Goal: Check status

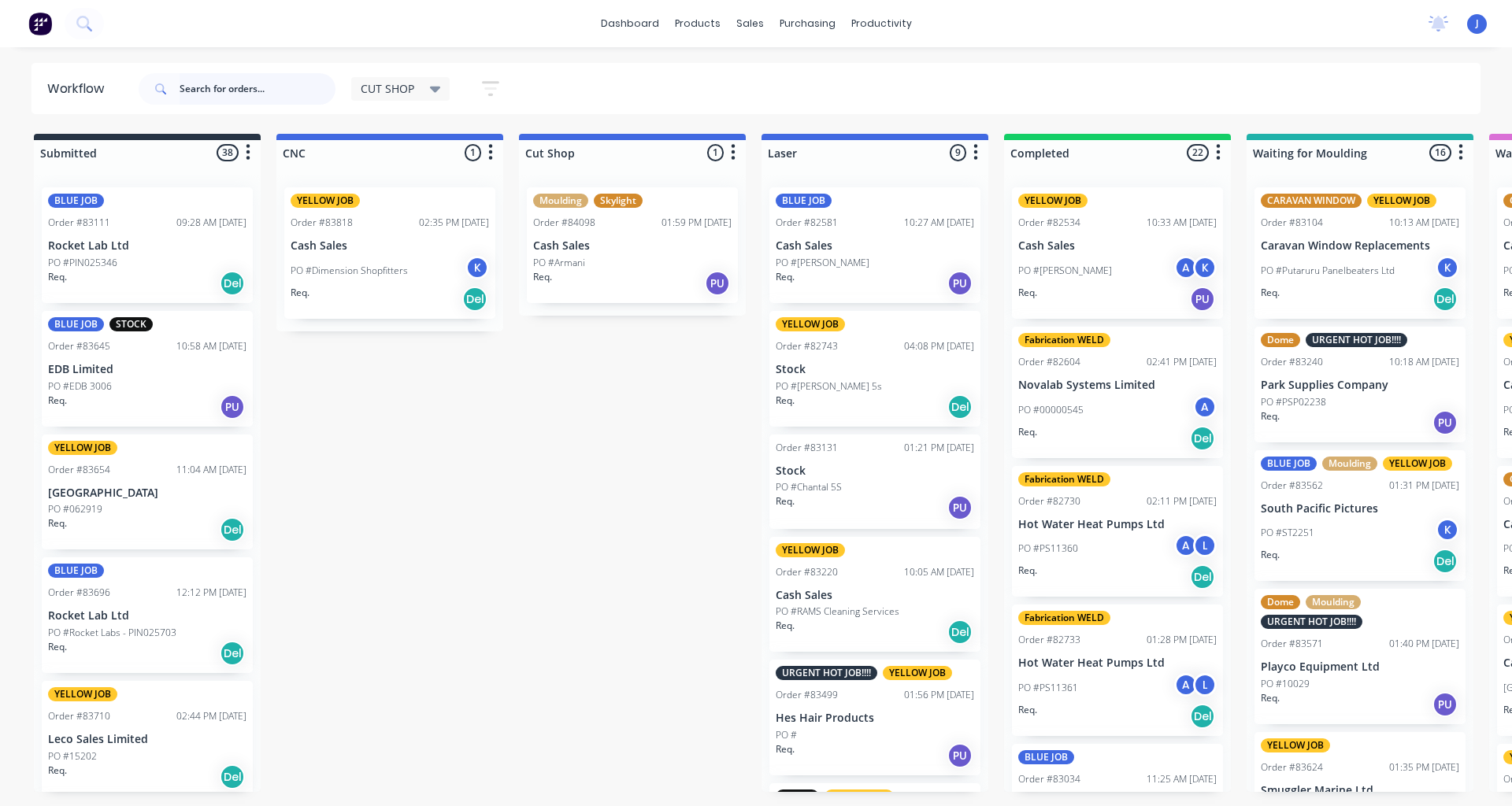
click at [221, 96] on input "text" at bounding box center [257, 88] width 156 height 31
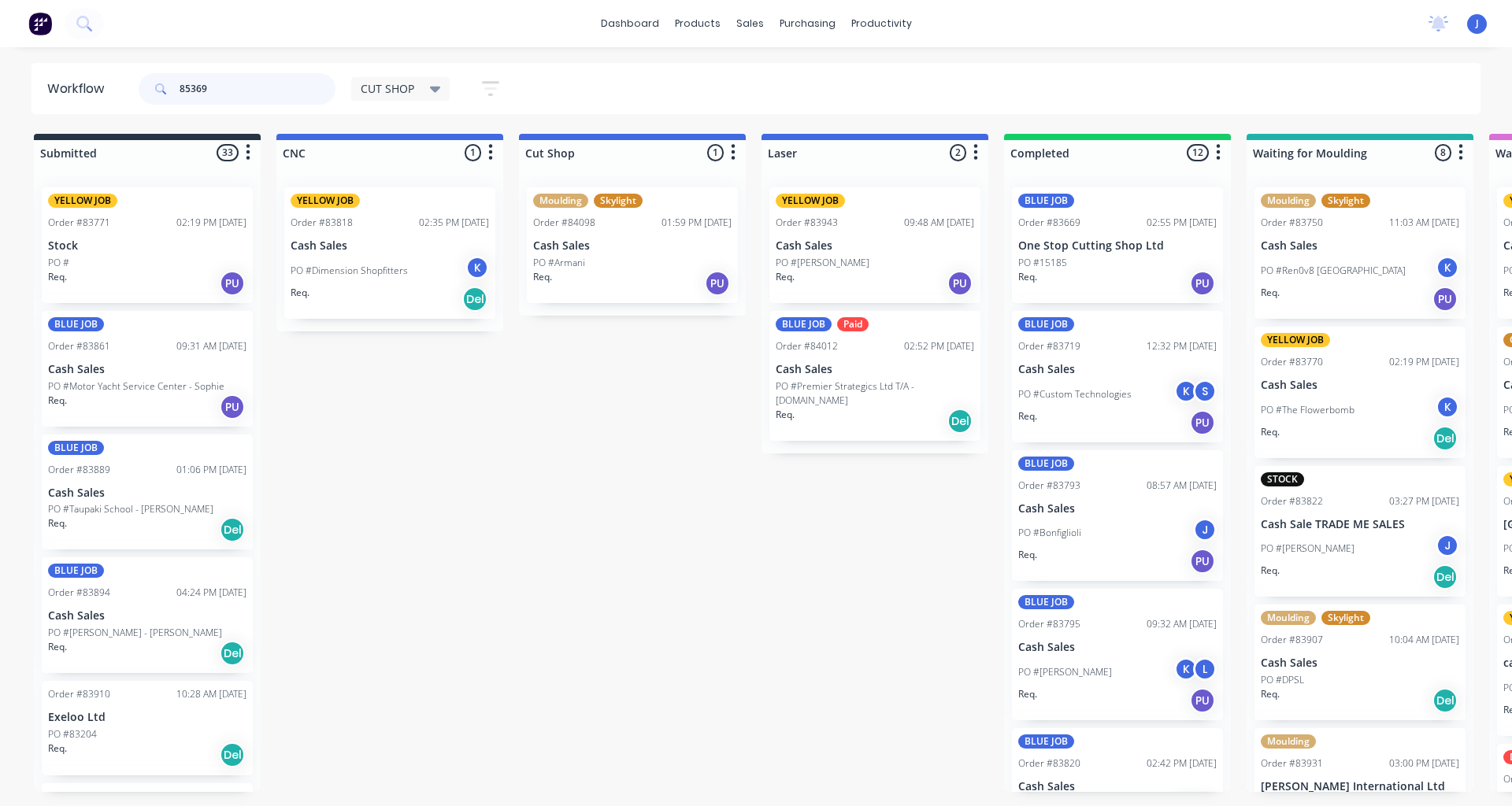
click at [224, 88] on input "85369" at bounding box center [257, 88] width 156 height 31
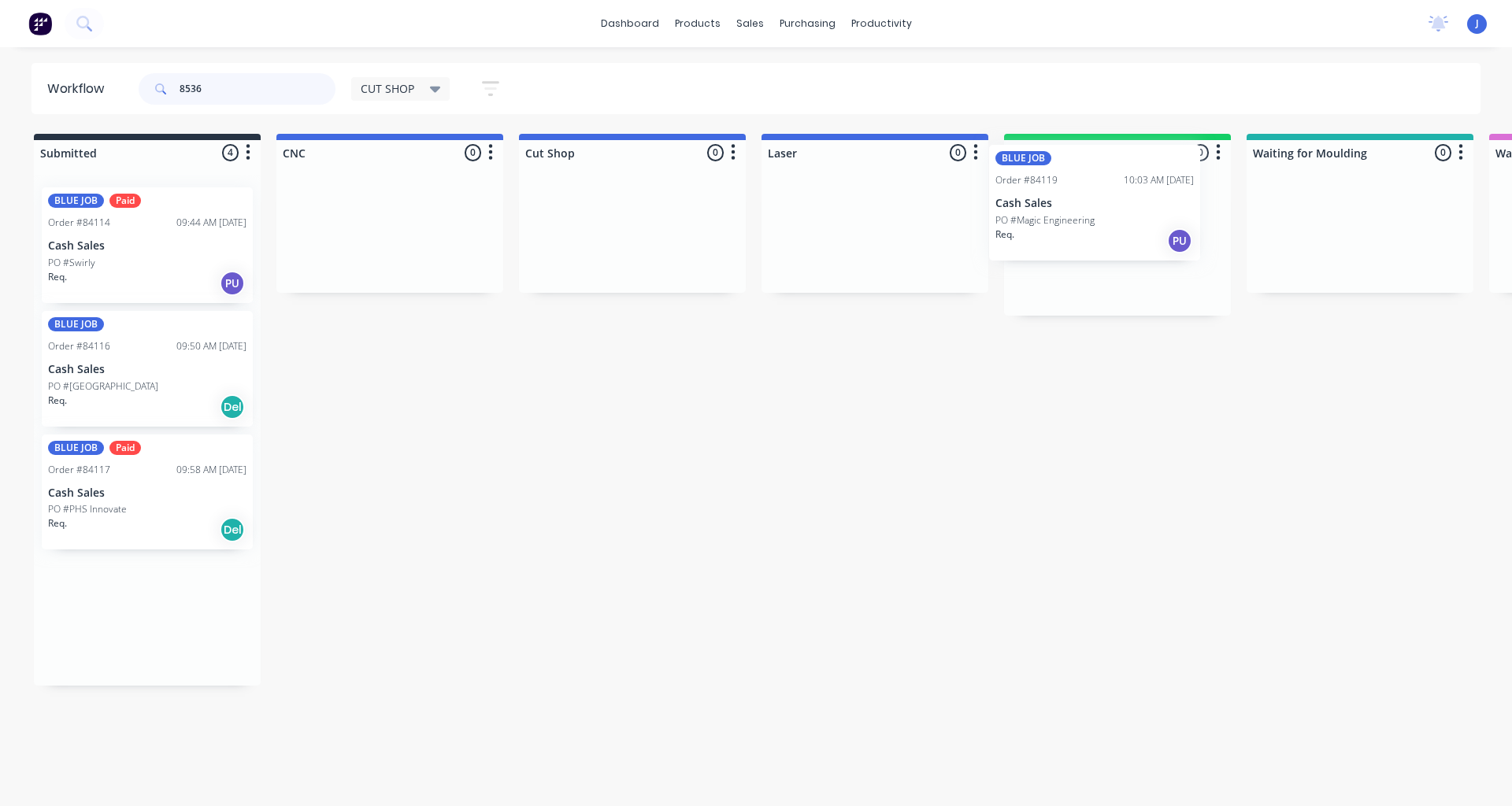
drag, startPoint x: 114, startPoint y: 639, endPoint x: 1082, endPoint y: 226, distance: 1052.4
drag, startPoint x: 132, startPoint y: 84, endPoint x: 83, endPoint y: 87, distance: 49.1
click at [83, 87] on header "Workflow 8536 CUT SHOP Save new view None edit CUT SHOP (Default) edit DISPATCH…" at bounding box center [756, 88] width 1450 height 51
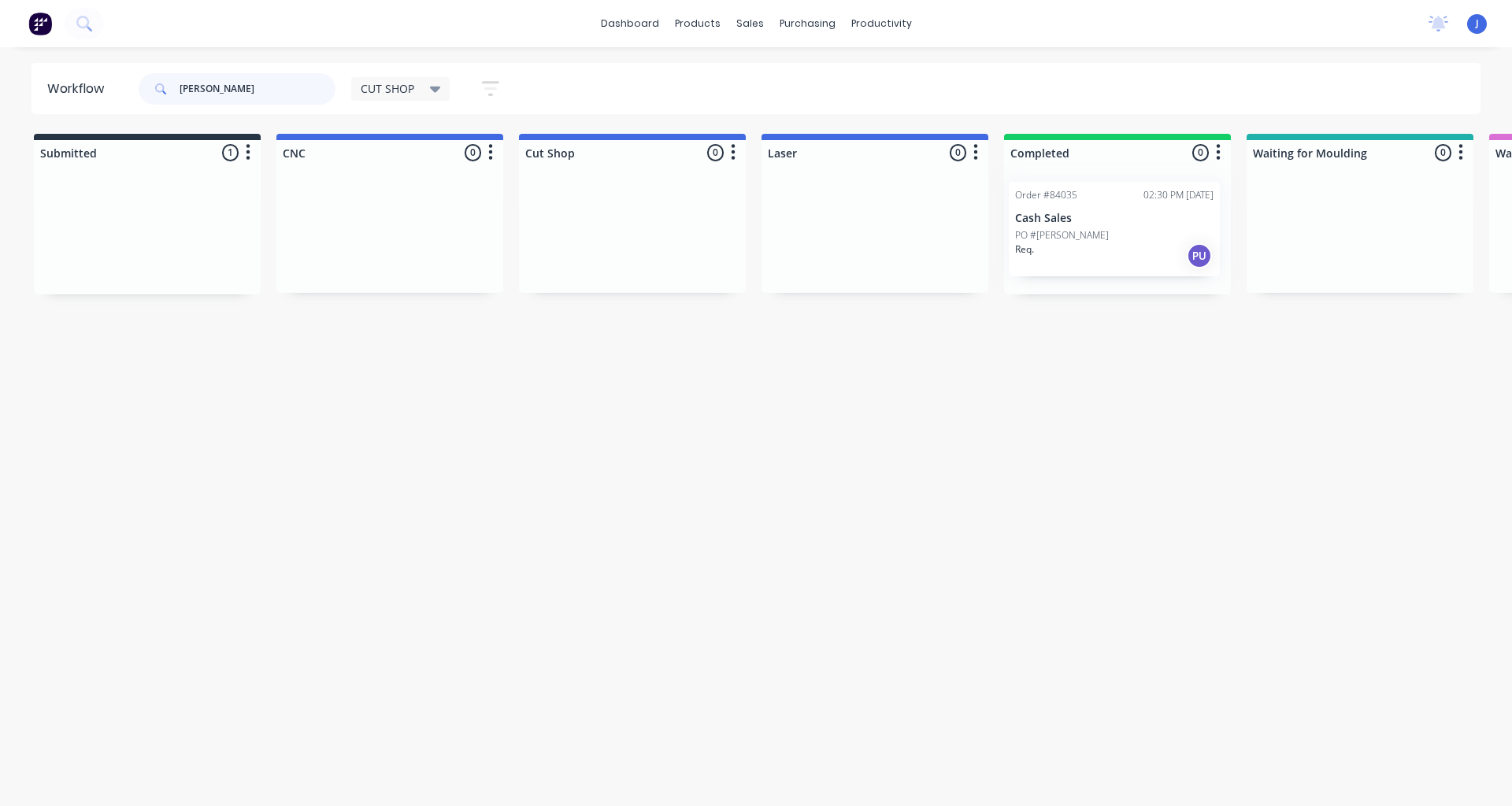
drag, startPoint x: 108, startPoint y: 250, endPoint x: 1089, endPoint y: 244, distance: 981.0
type input "[PERSON_NAME]"
click at [1089, 244] on div at bounding box center [1118, 235] width 227 height 120
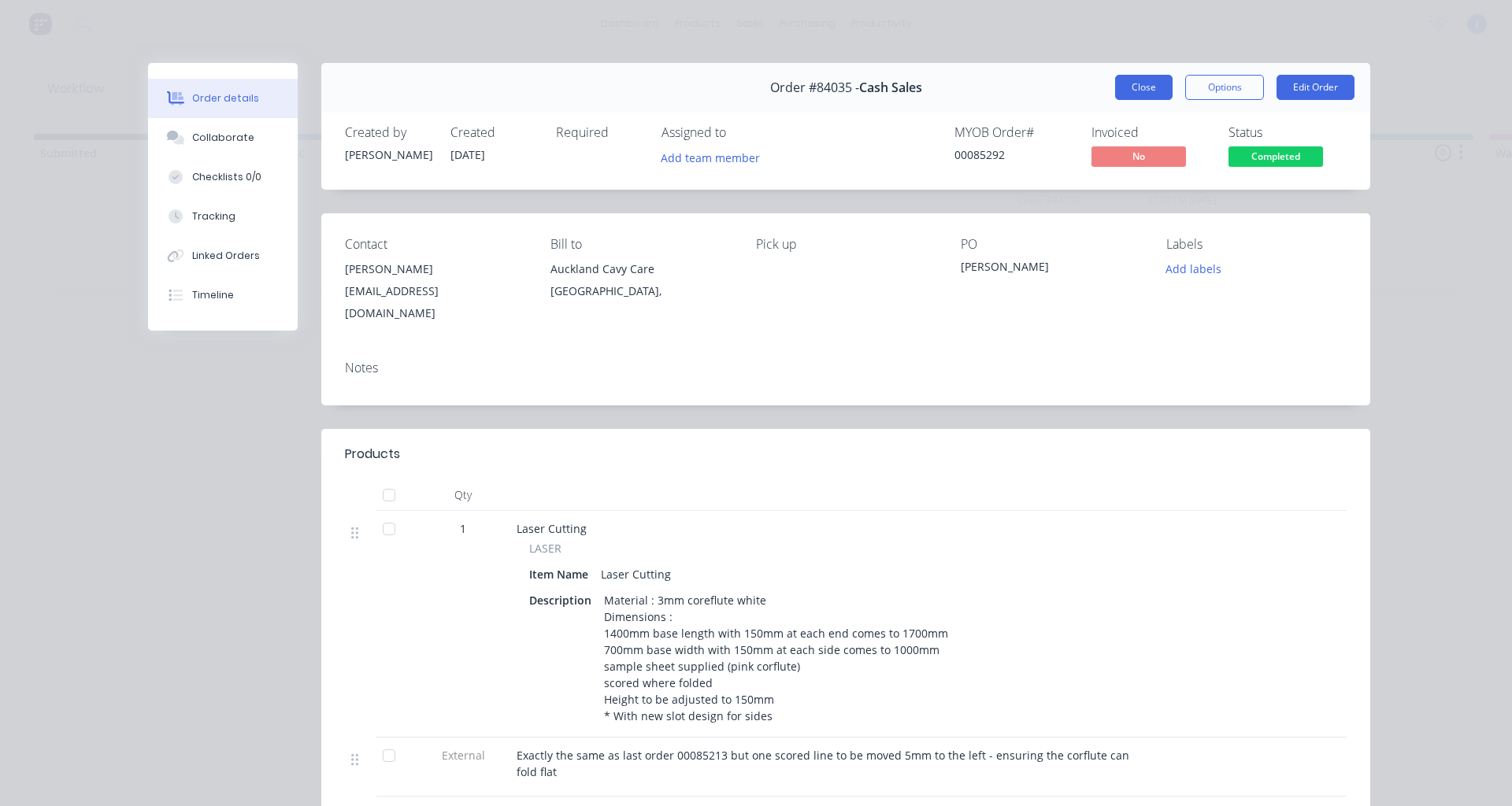
click at [1115, 86] on button "Close" at bounding box center [1144, 87] width 57 height 25
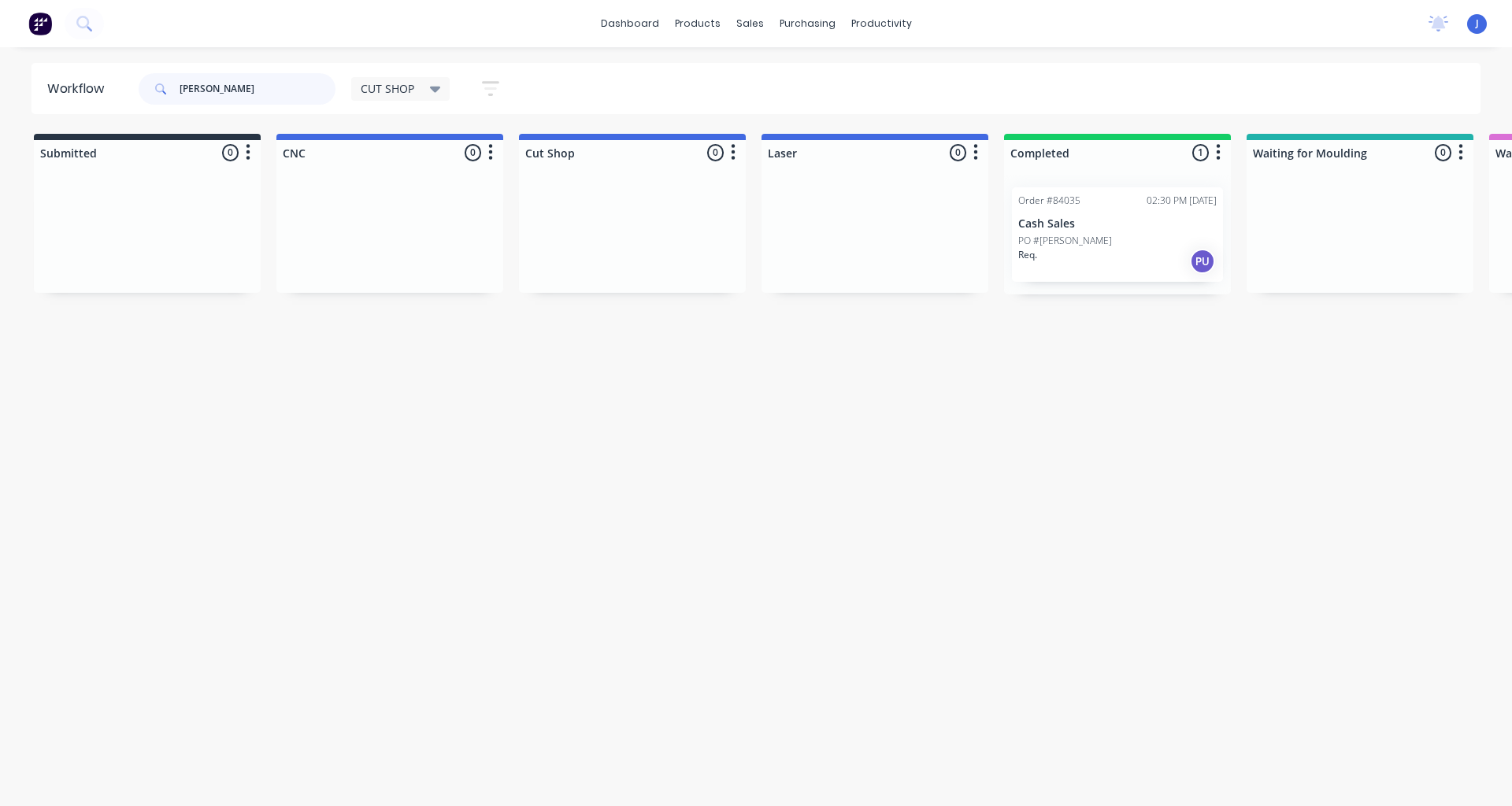
drag, startPoint x: 238, startPoint y: 88, endPoint x: 85, endPoint y: 95, distance: 153.2
click at [86, 95] on header "Workflow [PERSON_NAME] CUT SHOP Save new view None edit CUT SHOP (Default) edit…" at bounding box center [756, 88] width 1450 height 51
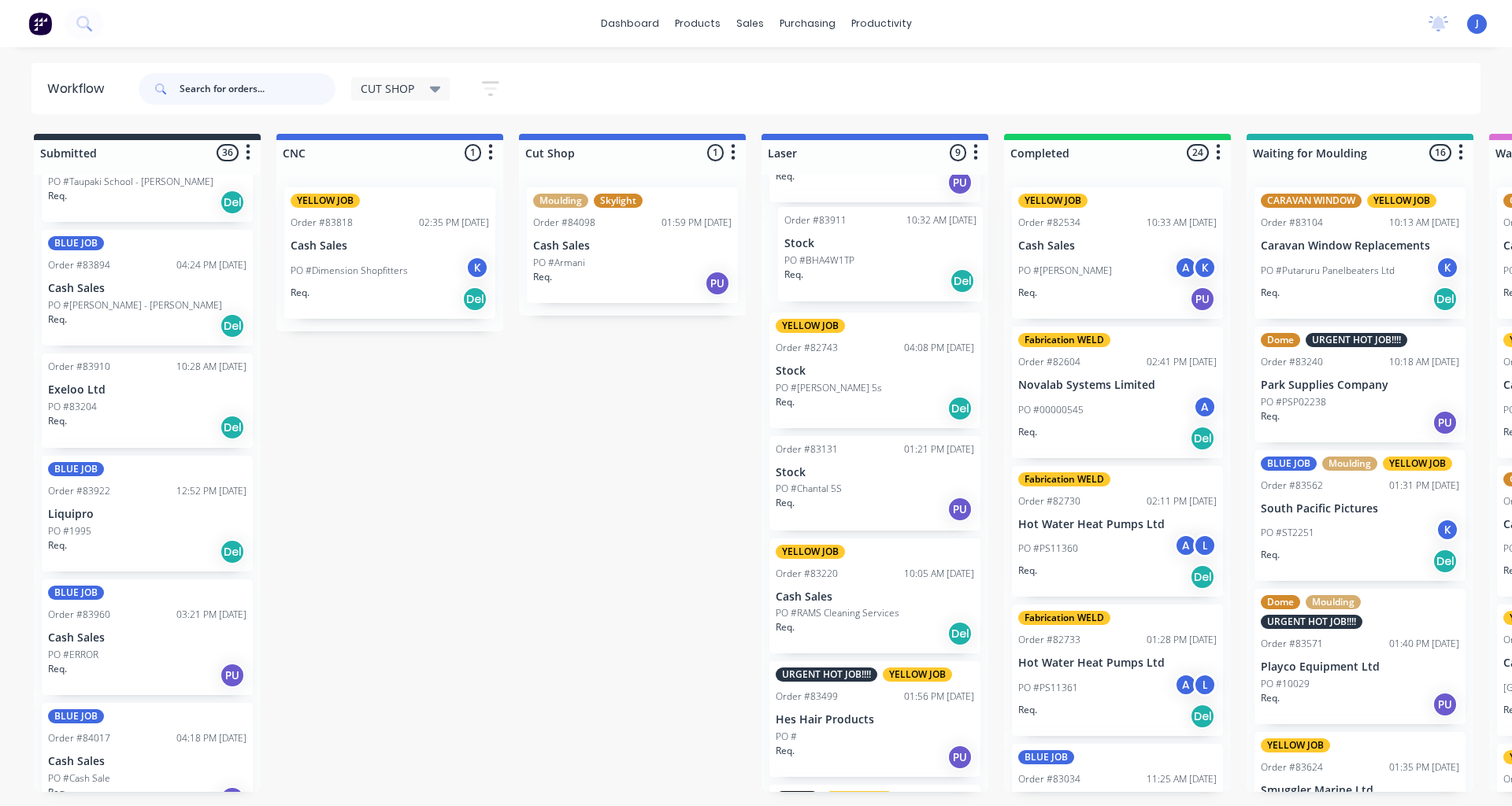
scroll to position [57, 0]
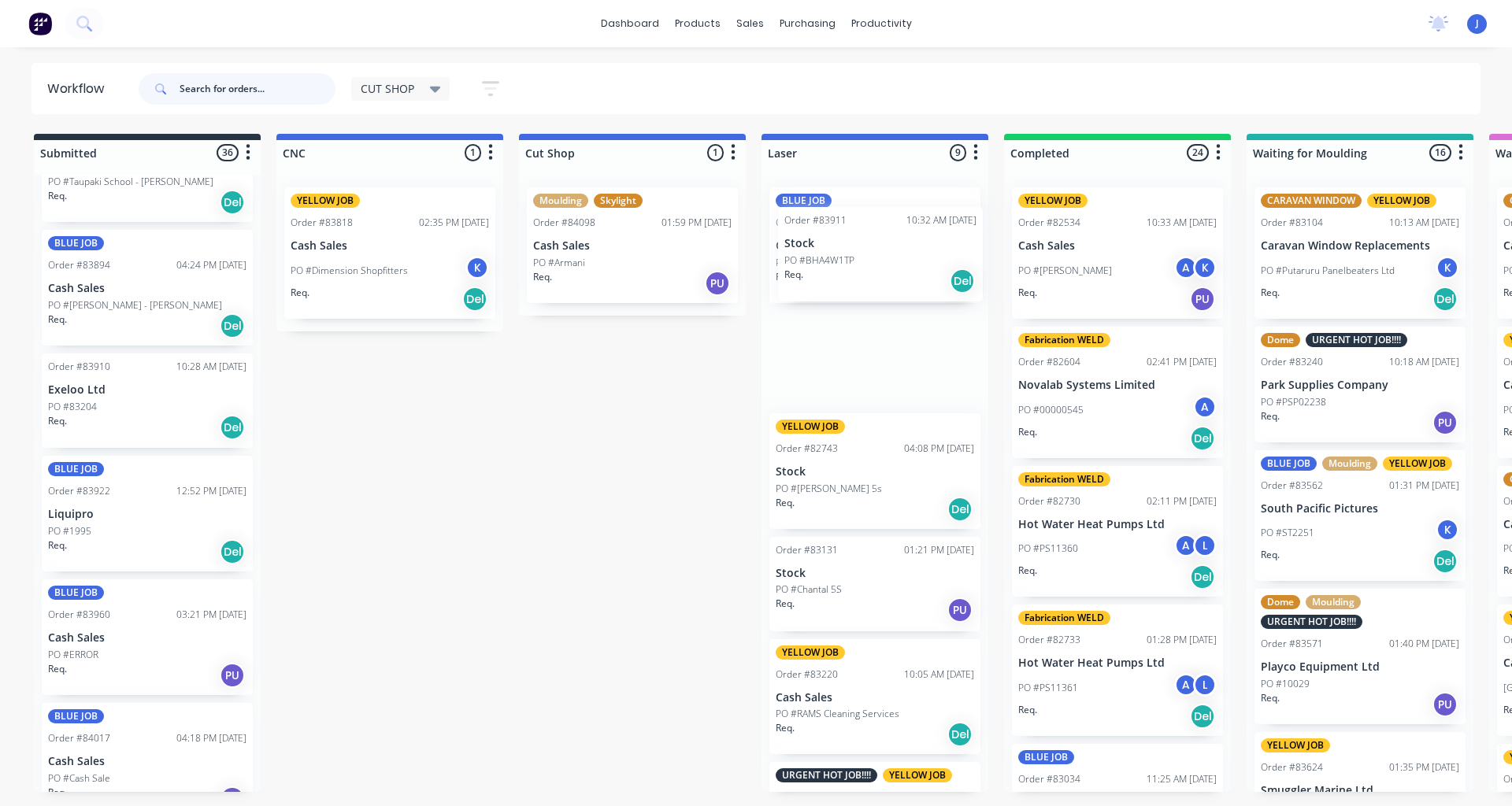
drag, startPoint x: 81, startPoint y: 521, endPoint x: 822, endPoint y: 272, distance: 781.7
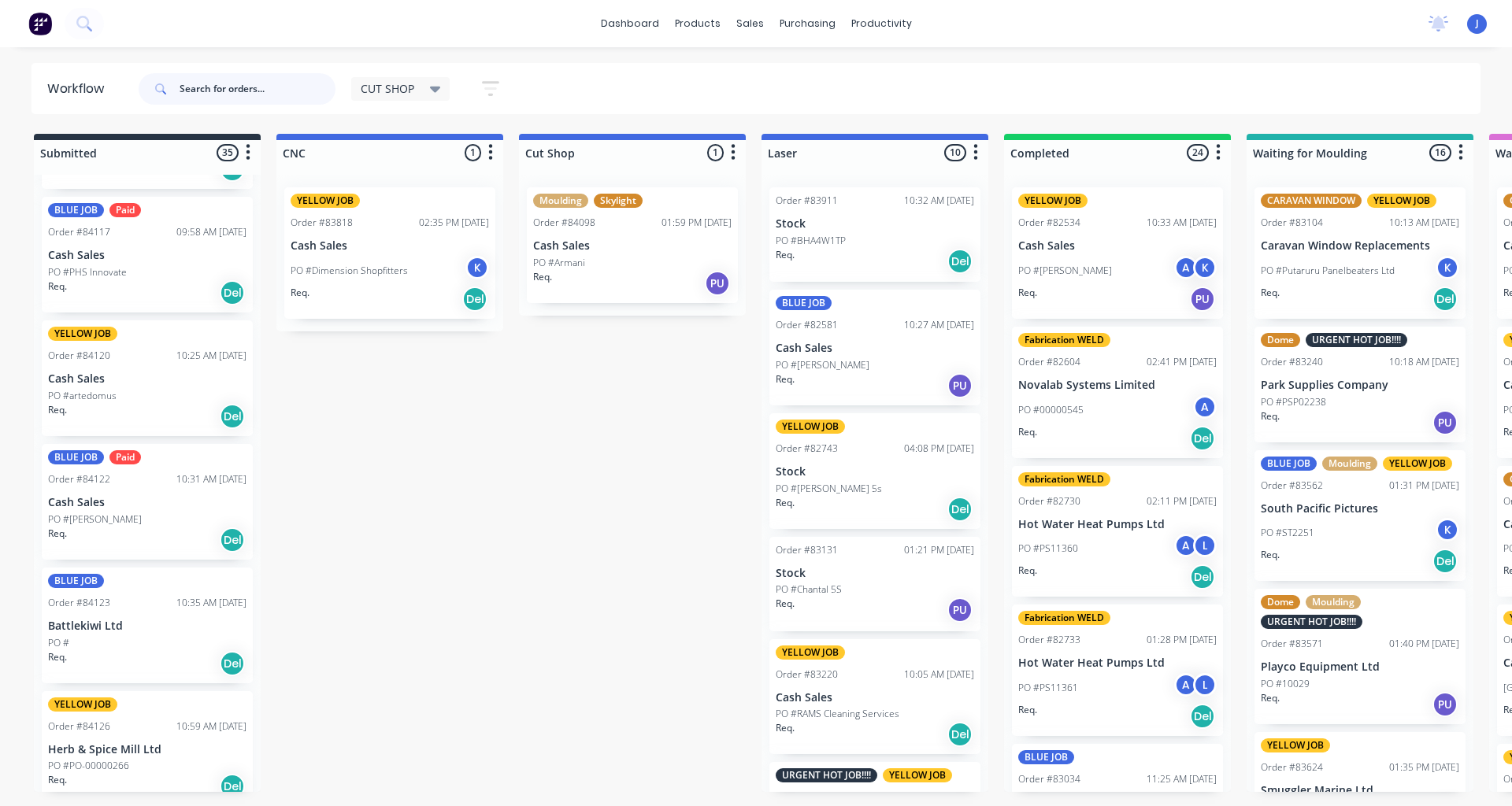
scroll to position [2597, 0]
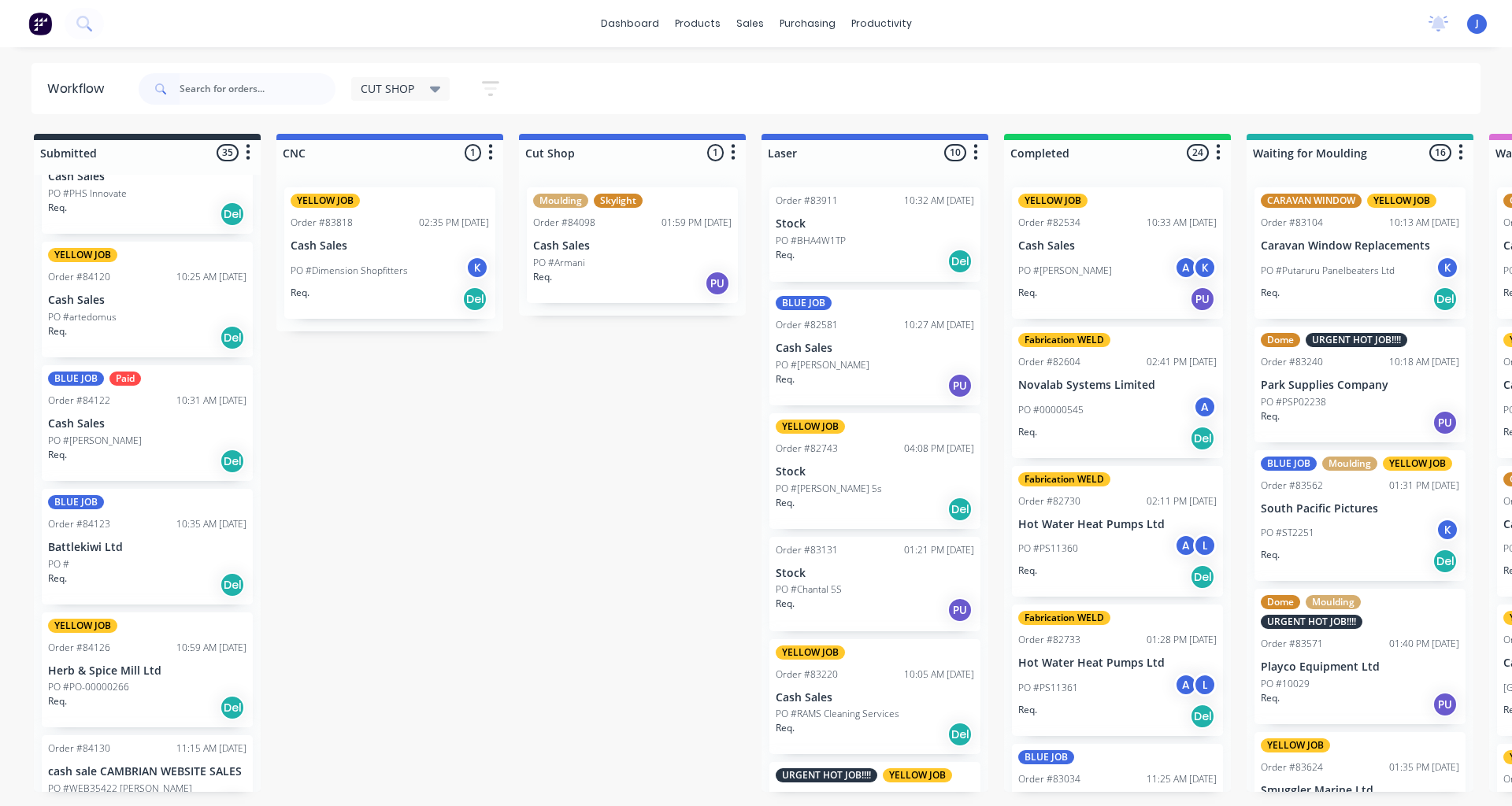
click at [88, 531] on div "BLUE JOB Order #84123 10:35 AM [DATE] Battlekiwi Ltd PO # Req. Del" at bounding box center [147, 547] width 211 height 116
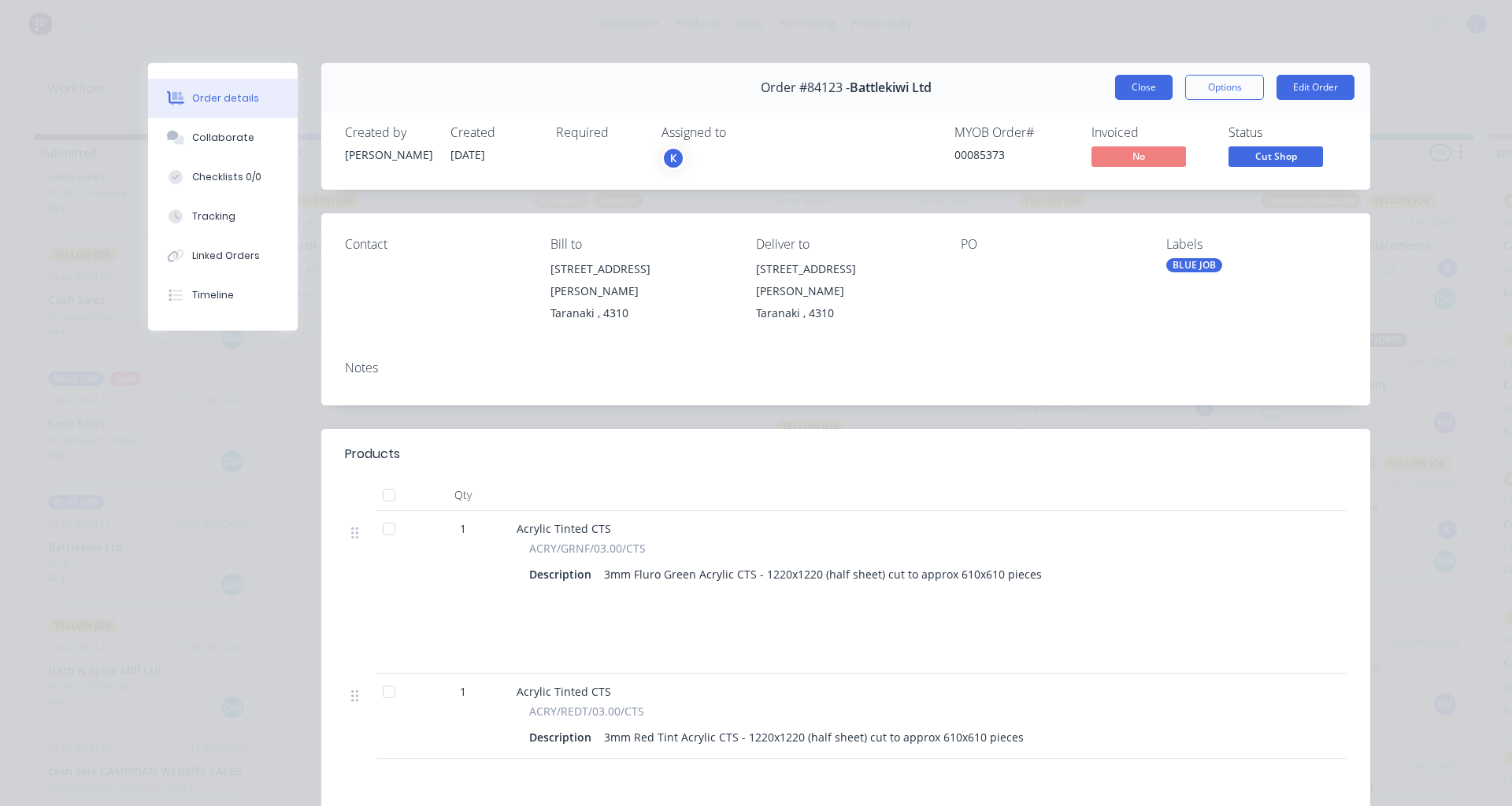
click at [1115, 87] on button "Close" at bounding box center [1144, 87] width 57 height 25
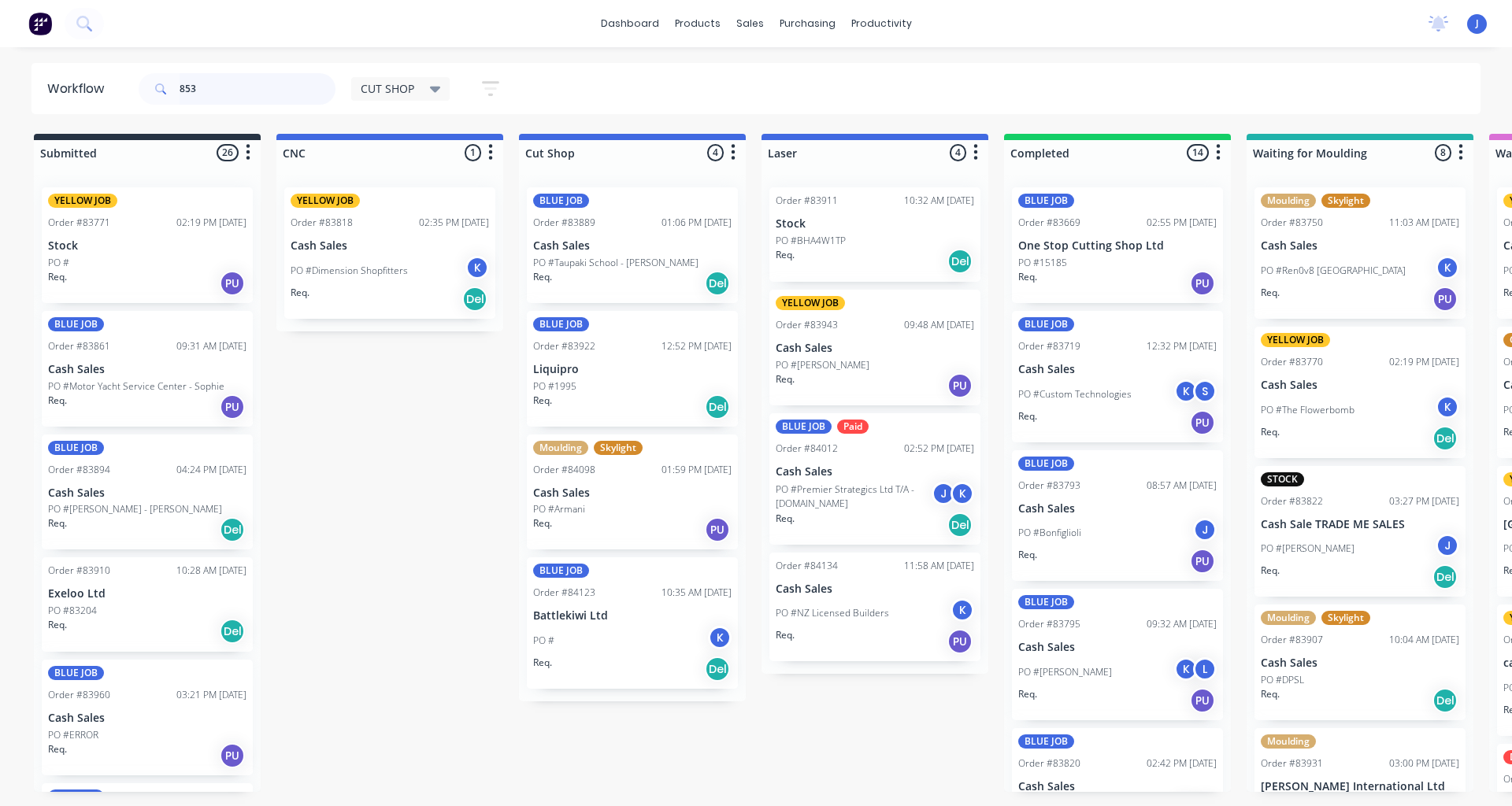
type input "8538"
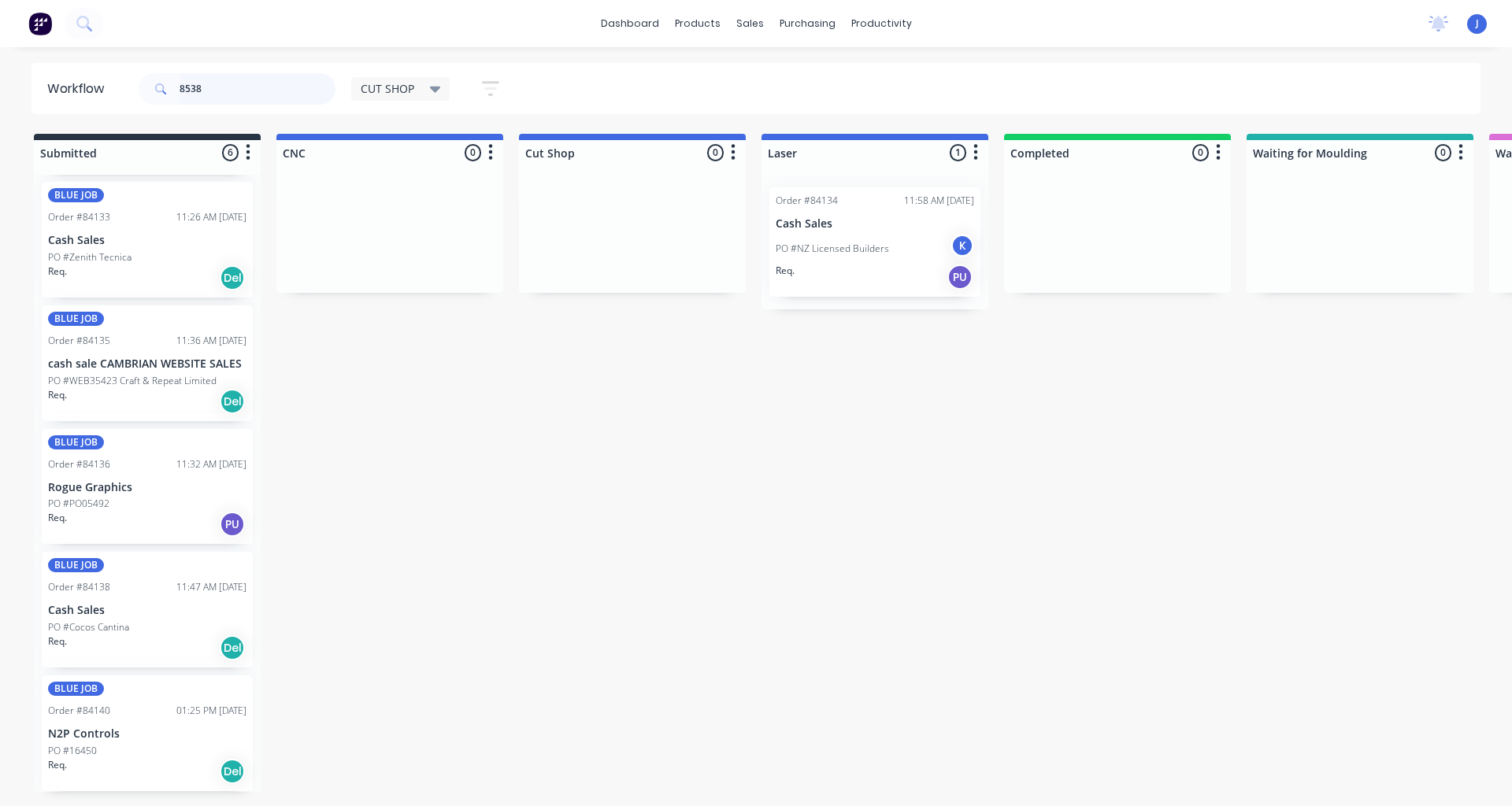
scroll to position [0, 0]
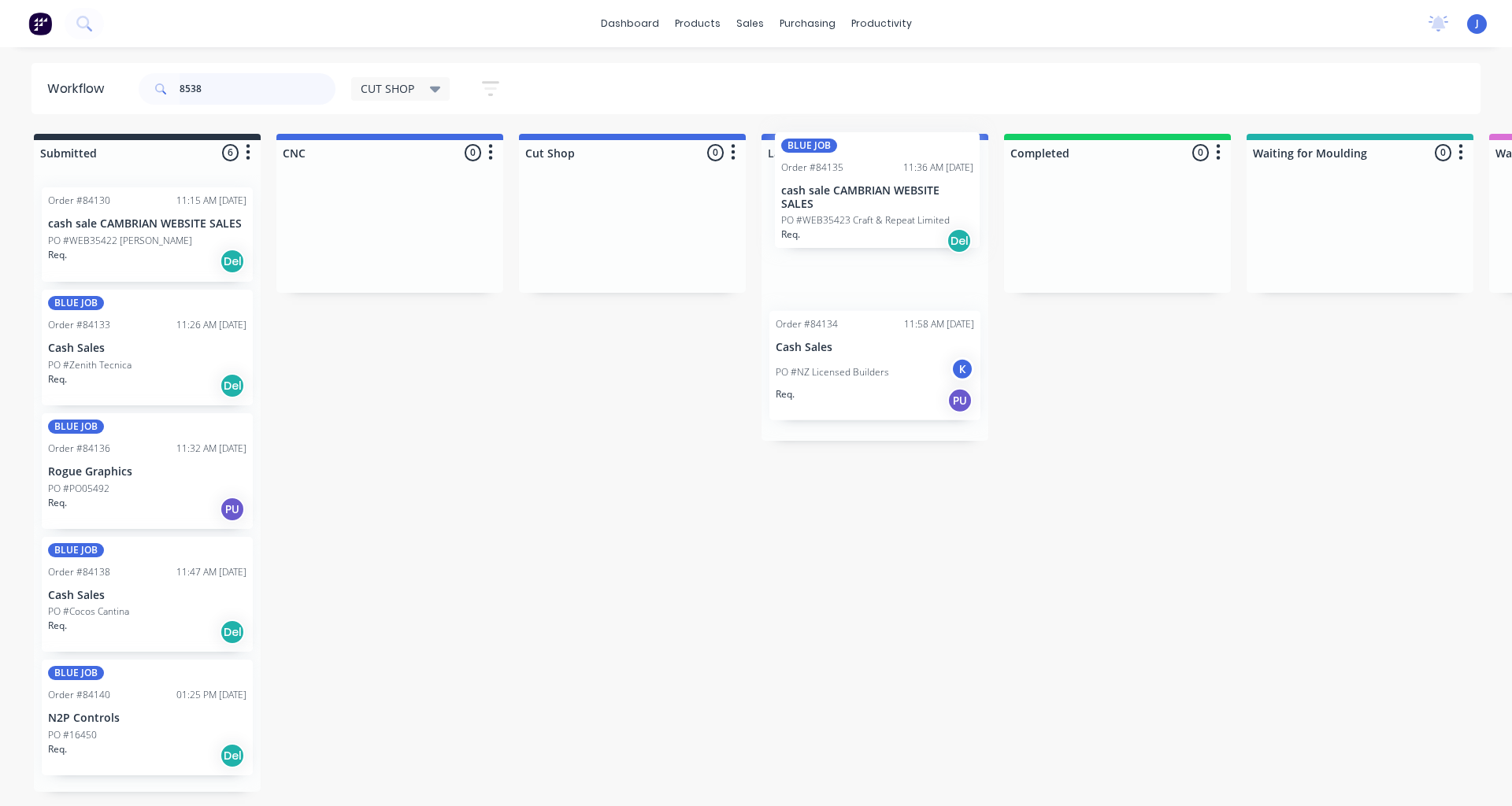
drag, startPoint x: 112, startPoint y: 491, endPoint x: 848, endPoint y: 211, distance: 787.5
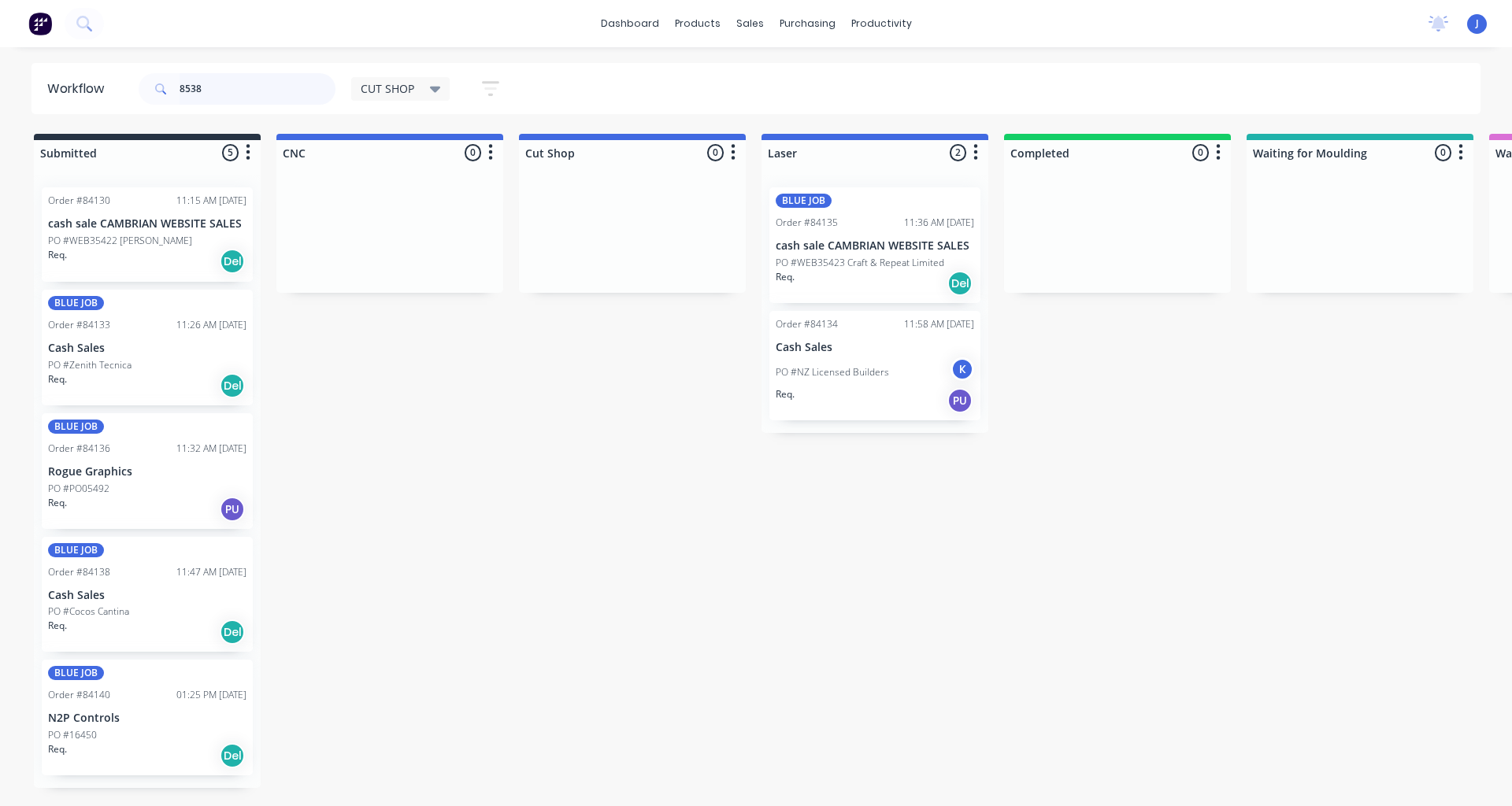
drag, startPoint x: 224, startPoint y: 90, endPoint x: 35, endPoint y: 110, distance: 190.1
click at [35, 110] on header "Workflow 8538 CUT SHOP Save new view None edit CUT SHOP (Default) edit DISPATCH…" at bounding box center [756, 88] width 1450 height 51
